Goal: Find specific page/section: Find specific page/section

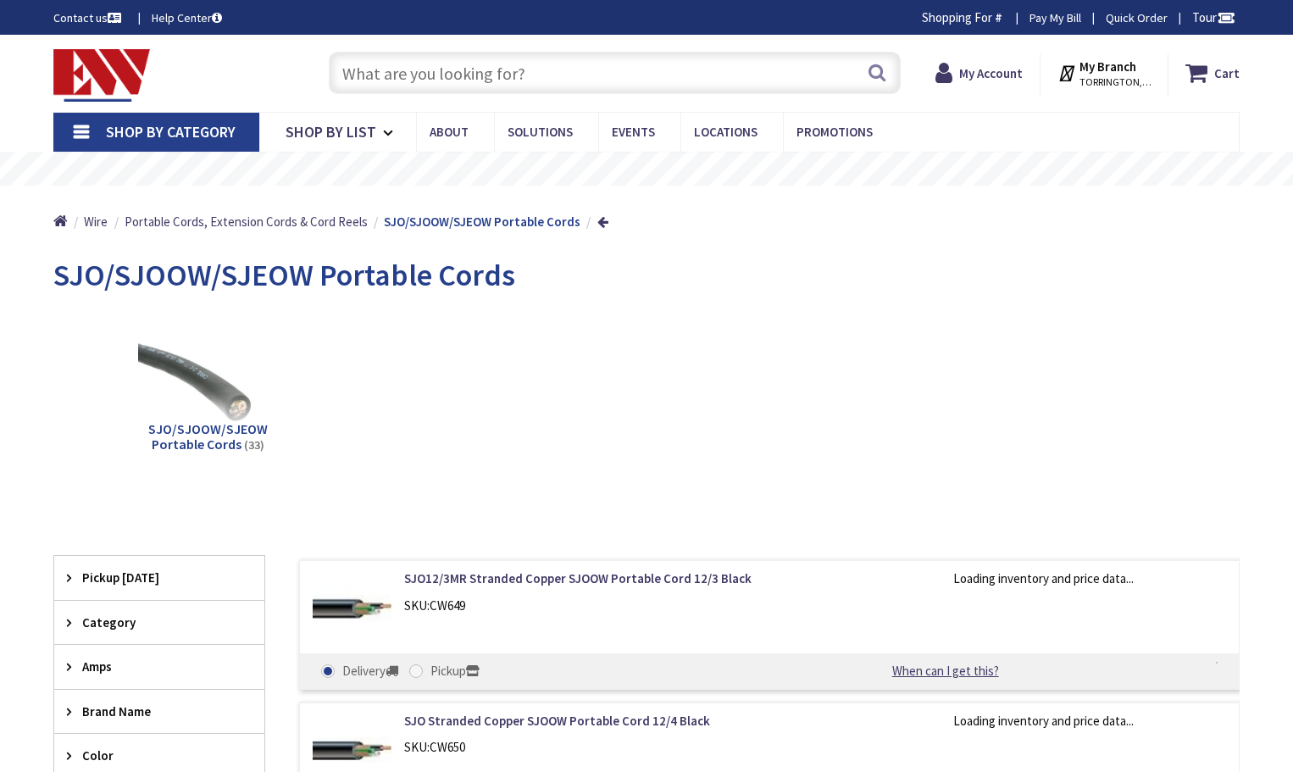
click at [579, 64] on input "text" at bounding box center [615, 73] width 572 height 42
type input "[GEOGRAPHIC_DATA], [PERSON_NAME] 180 St. bet. [PERSON_NAME][GEOGRAPHIC_DATA] an…"
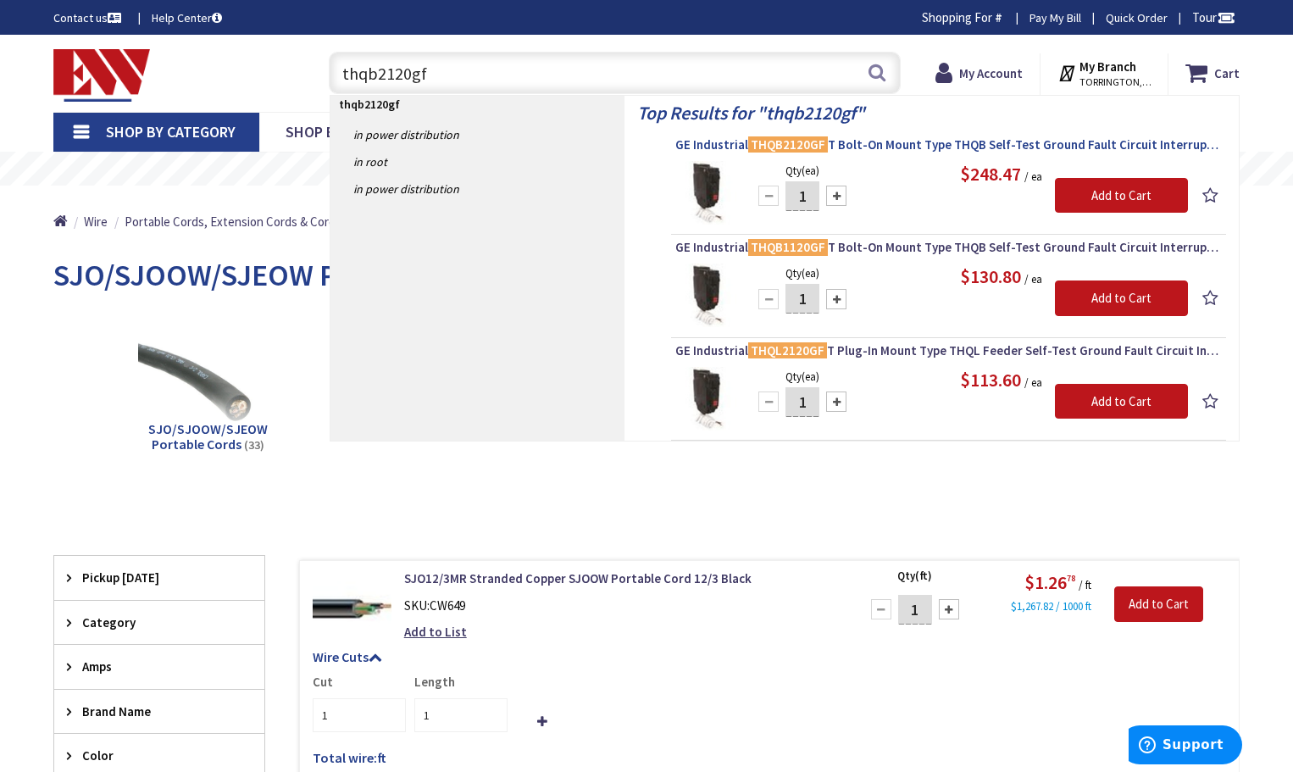
type input "thqb2120gf"
click at [898, 144] on span "GE Industrial THQB2120GF T Bolt-On Mount Type THQB Self-Test Ground Fault Circu…" at bounding box center [948, 144] width 546 height 17
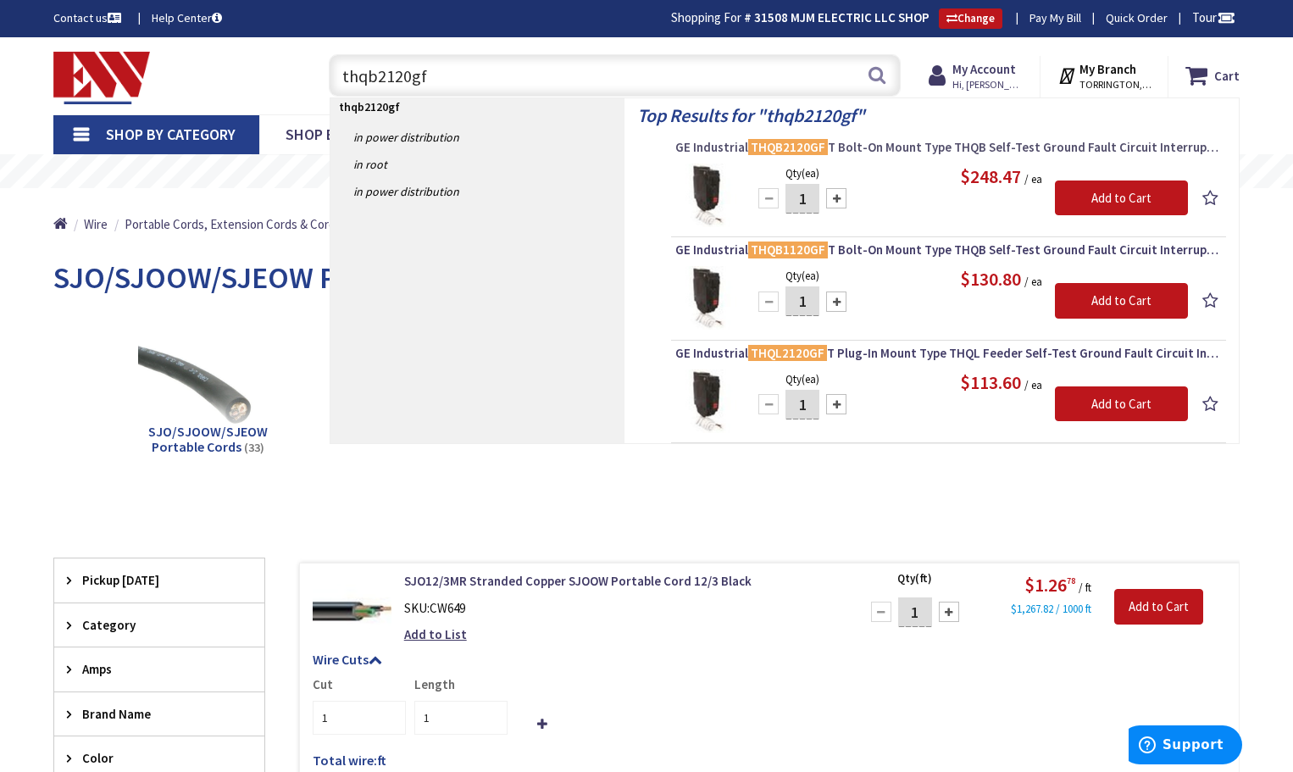
click at [898, 144] on span "GE Industrial THQB2120GF T Bolt-On Mount Type THQB Self-Test Ground Fault Circu…" at bounding box center [948, 147] width 546 height 17
